Goal: Transaction & Acquisition: Purchase product/service

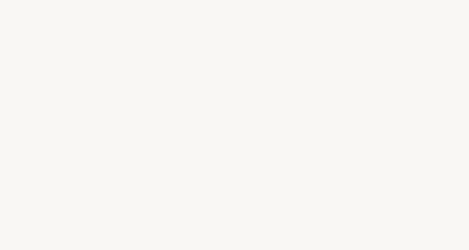
select select "ES"
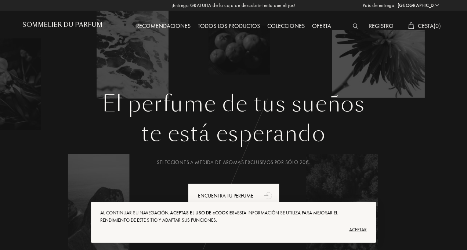
click at [94, 23] on h1 "Sommelier du Parfum" at bounding box center [62, 24] width 80 height 7
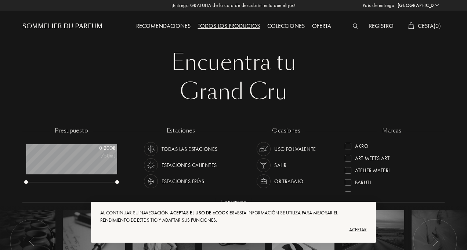
select select "ES"
drag, startPoint x: 438, startPoint y: 174, endPoint x: 438, endPoint y: 181, distance: 6.3
click at [438, 181] on div "Akro Art Meets Art Atelier Materi [PERSON_NAME] Cépages Parfums Élisire Essenti…" at bounding box center [392, 166] width 95 height 52
click at [363, 231] on div "Aceptar" at bounding box center [233, 230] width 267 height 12
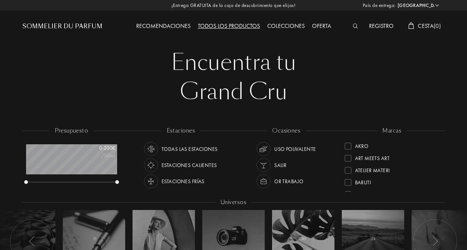
drag, startPoint x: 439, startPoint y: 177, endPoint x: 438, endPoint y: 187, distance: 9.6
click at [438, 187] on div "Akro Art Meets Art Atelier Materi [PERSON_NAME] Cépages Parfums Élisire Essenti…" at bounding box center [392, 166] width 95 height 52
drag, startPoint x: 387, startPoint y: 177, endPoint x: 390, endPoint y: 133, distance: 43.8
click at [390, 133] on div "marcas Akro Art Meets Art Atelier Materi [PERSON_NAME] Cépages Parfums Élisire …" at bounding box center [392, 160] width 106 height 66
click at [391, 129] on div "marcas" at bounding box center [391, 131] width 29 height 8
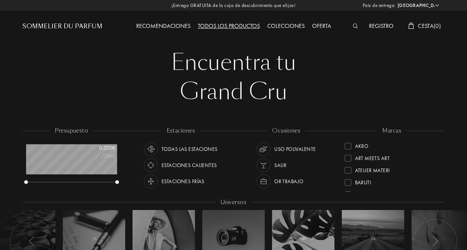
drag, startPoint x: 439, startPoint y: 172, endPoint x: 439, endPoint y: 187, distance: 15.1
click at [439, 187] on div "marcas Akro Art Meets Art Atelier Materi [PERSON_NAME] Cépages Parfums Élisire …" at bounding box center [392, 160] width 106 height 66
drag, startPoint x: 361, startPoint y: 181, endPoint x: 358, endPoint y: 199, distance: 18.2
click at [358, 199] on div "presupuesto 0 - 200 € /50mL estaciones Todas las estaciones Estaciones caliente…" at bounding box center [233, 205] width 422 height 157
drag, startPoint x: 352, startPoint y: 182, endPoint x: 353, endPoint y: 202, distance: 19.8
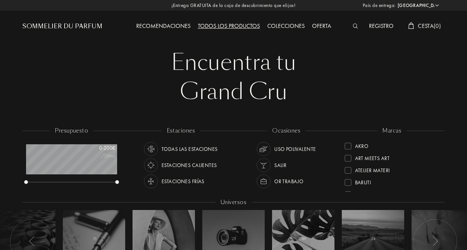
click at [353, 202] on div "presupuesto 0 - 200 € /50mL estaciones Todas las estaciones Estaciones caliente…" at bounding box center [233, 205] width 422 height 157
click at [439, 142] on div "Akro Art Meets Art Atelier Materi [PERSON_NAME] Cépages Parfums Élisire Essenti…" at bounding box center [392, 166] width 95 height 52
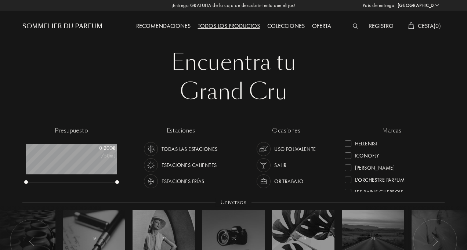
click at [439, 142] on div "Akro Art Meets Art Atelier Materi [PERSON_NAME] Cépages Parfums Élisire Essenti…" at bounding box center [392, 166] width 95 height 52
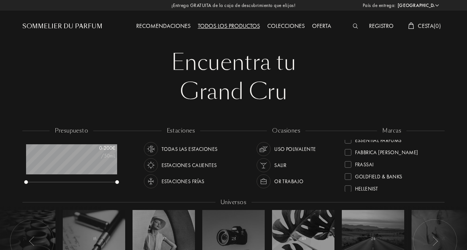
click at [389, 176] on div "Goldfield & Banks" at bounding box center [378, 175] width 47 height 10
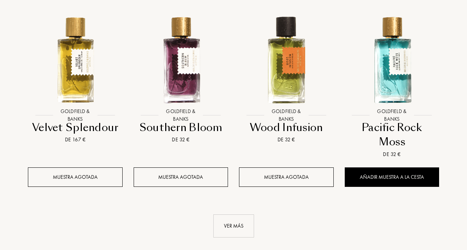
scroll to position [710, 0]
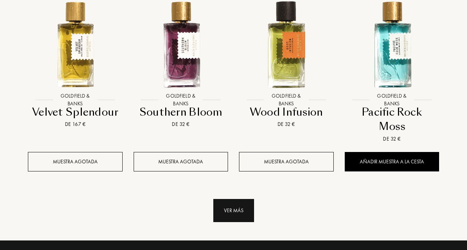
click at [235, 208] on div "Ver más" at bounding box center [233, 210] width 41 height 23
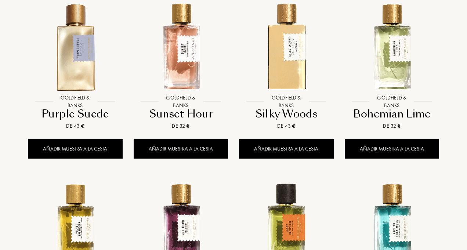
scroll to position [522, 0]
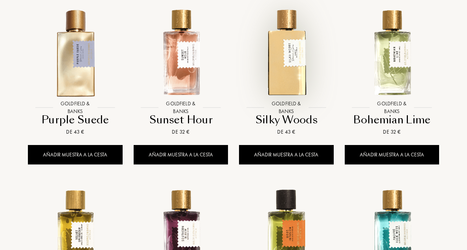
click at [279, 68] on img at bounding box center [286, 52] width 95 height 95
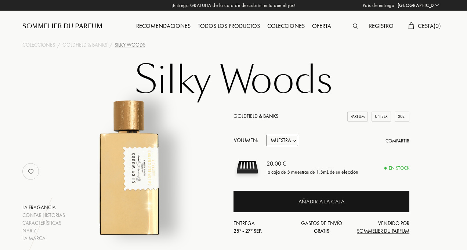
select select "ES"
click at [292, 143] on select "Muestra 10mL 50mL 100mL" at bounding box center [283, 140] width 32 height 11
select select "1"
click at [267, 135] on select "Muestra 10mL 50mL 100mL" at bounding box center [283, 140] width 32 height 11
select select "1"
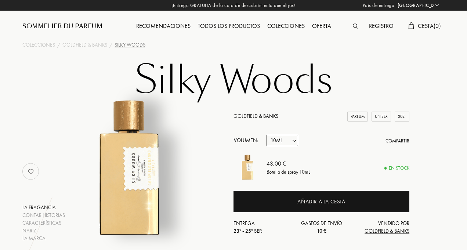
click at [286, 137] on select "Muestra 10mL 50mL 100mL" at bounding box center [283, 140] width 32 height 11
select select "2"
click at [267, 135] on select "Muestra 10mL 50mL 100mL" at bounding box center [283, 140] width 32 height 11
select select "2"
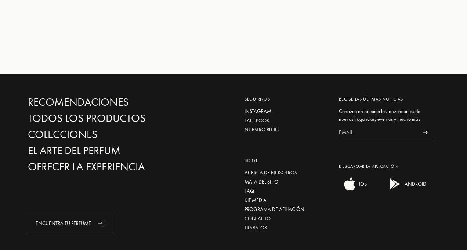
scroll to position [1207, 0]
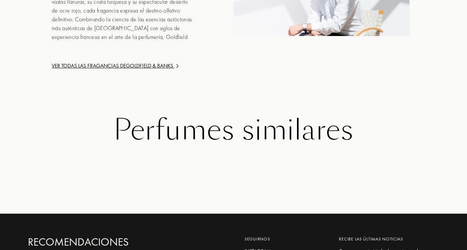
click at [308, 128] on div "Perfumes similares" at bounding box center [233, 130] width 411 height 32
